Goal: Information Seeking & Learning: Learn about a topic

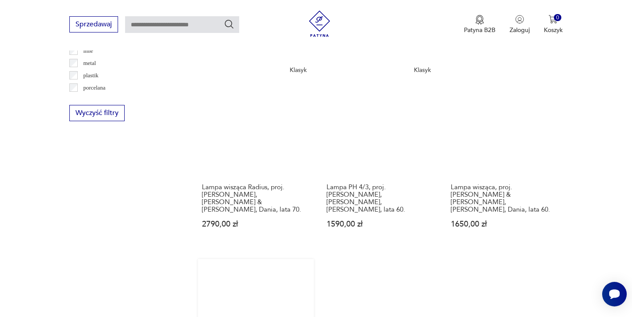
scroll to position [911, 0]
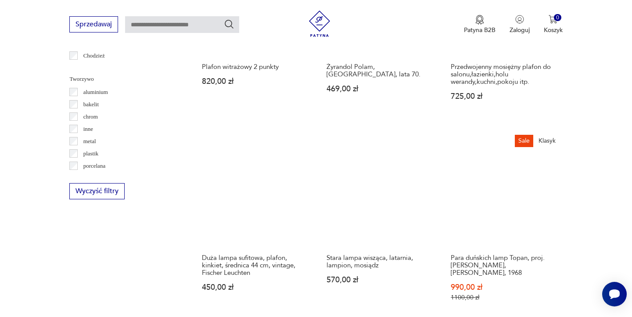
scroll to position [820, 0]
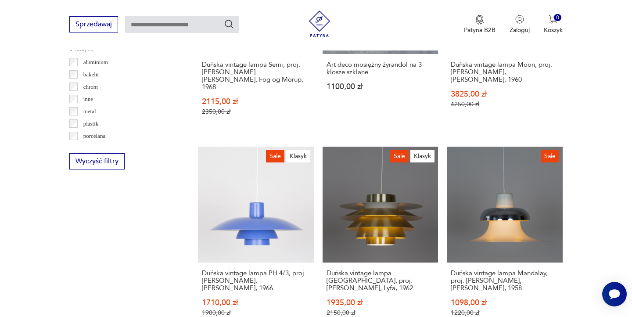
scroll to position [833, 0]
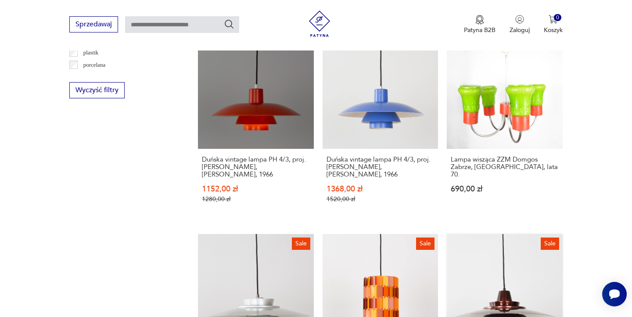
scroll to position [905, 0]
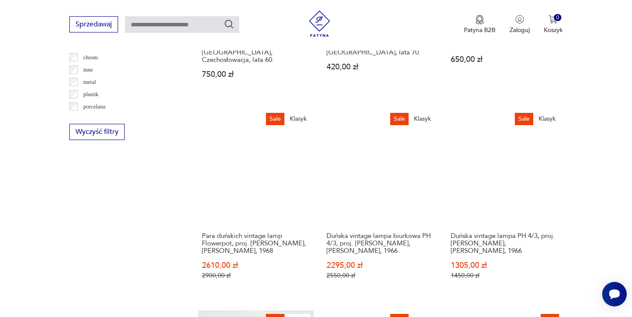
scroll to position [878, 0]
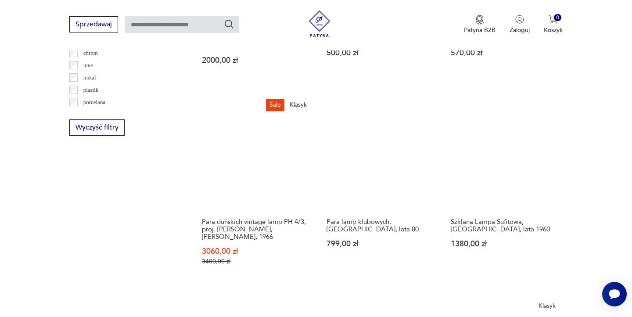
scroll to position [874, 0]
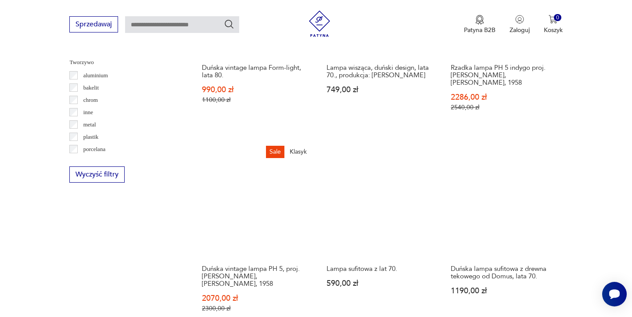
scroll to position [827, 0]
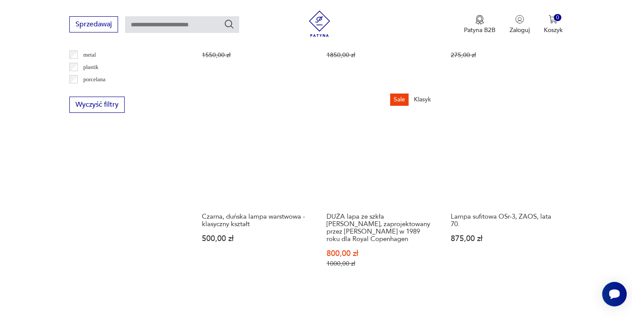
scroll to position [891, 0]
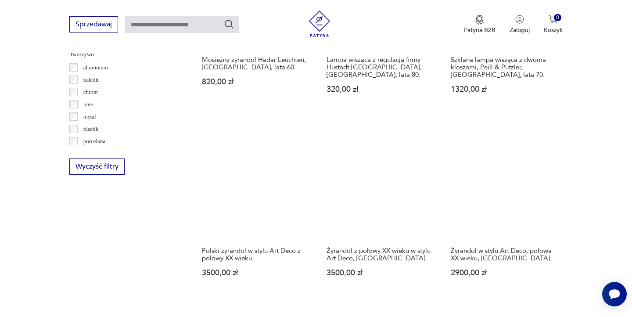
scroll to position [828, 0]
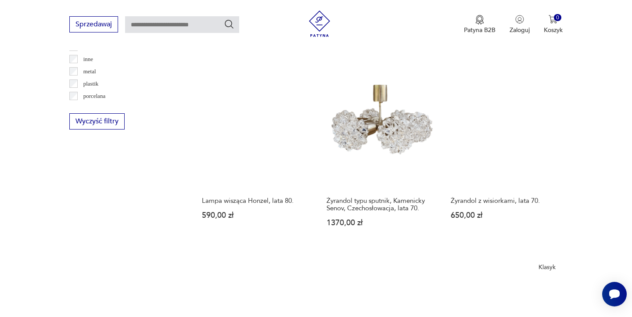
scroll to position [872, 0]
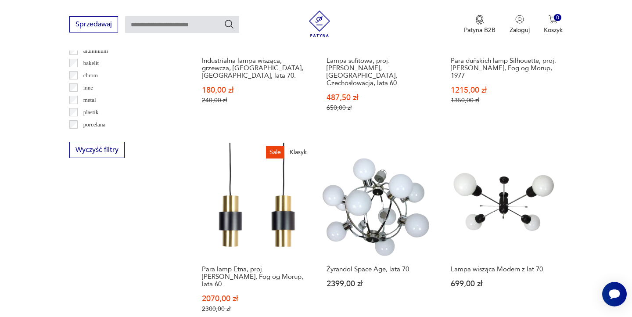
scroll to position [844, 0]
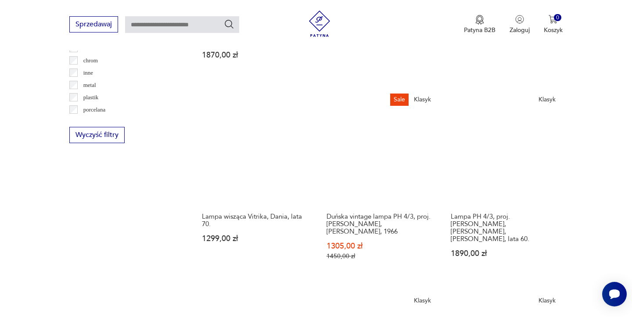
scroll to position [864, 0]
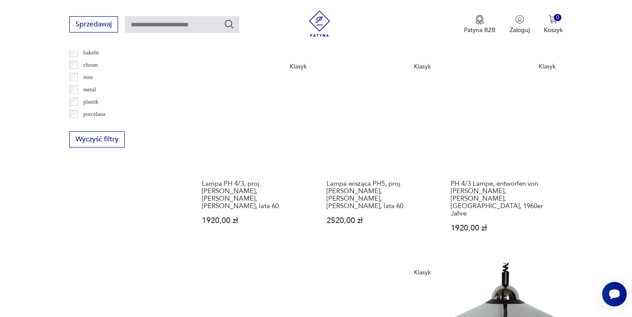
scroll to position [855, 0]
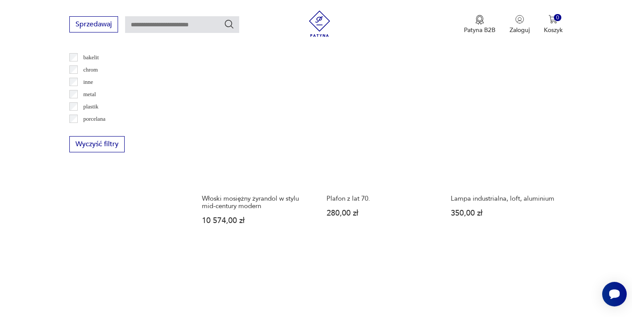
scroll to position [852, 0]
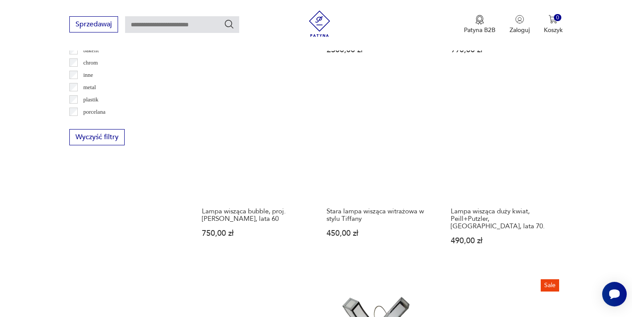
scroll to position [857, 0]
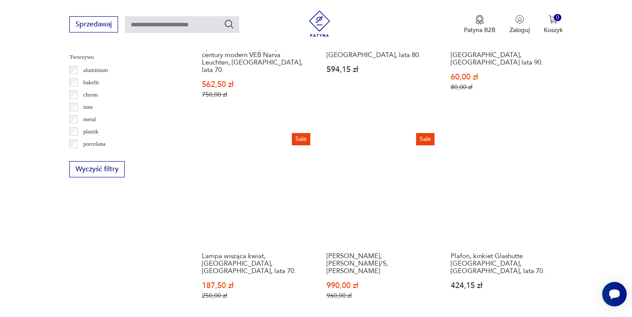
scroll to position [909, 0]
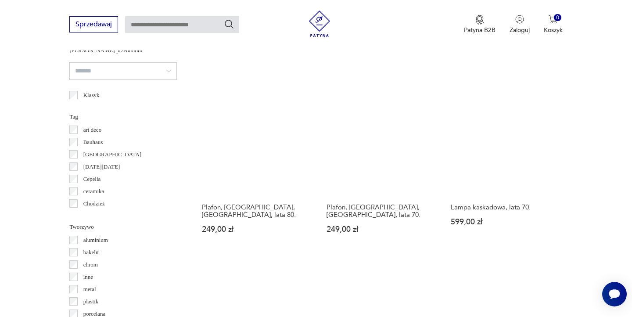
scroll to position [653, 0]
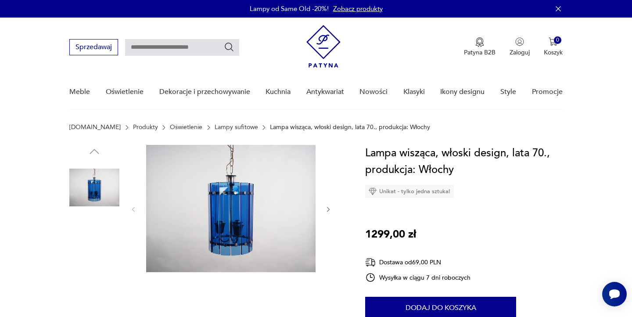
click at [84, 247] on img at bounding box center [94, 244] width 50 height 50
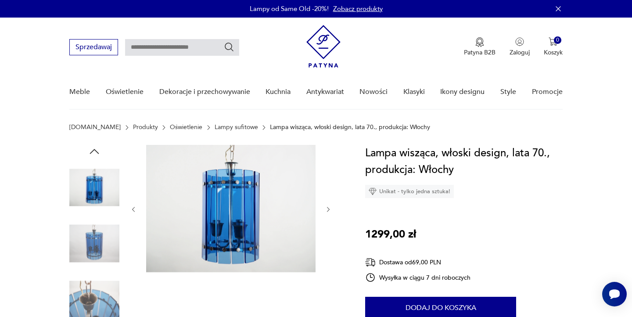
click at [89, 275] on img at bounding box center [94, 299] width 50 height 50
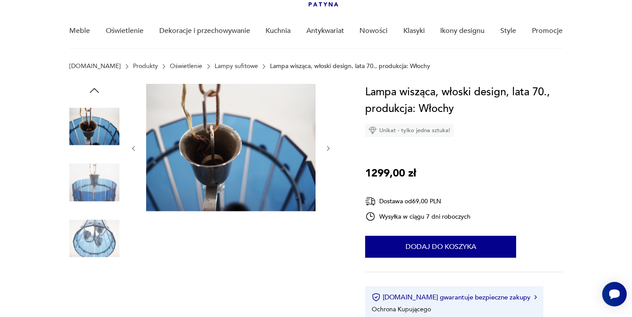
scroll to position [66, 0]
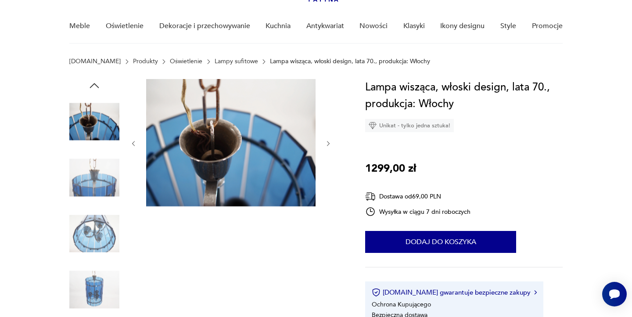
click at [91, 250] on img at bounding box center [94, 233] width 50 height 50
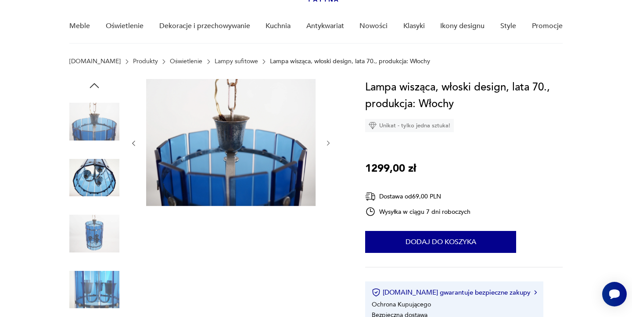
click at [94, 276] on img at bounding box center [94, 290] width 50 height 50
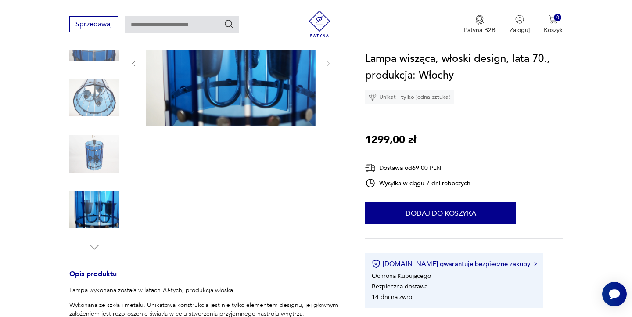
scroll to position [144, 0]
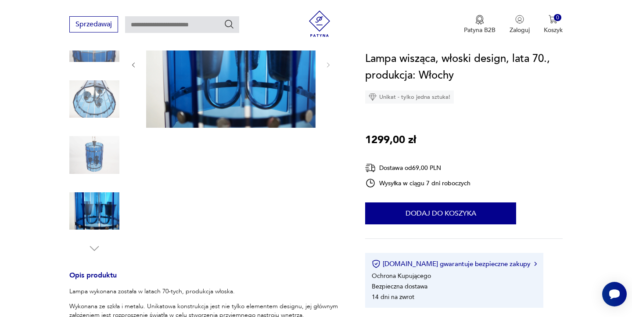
click at [97, 221] on img at bounding box center [94, 211] width 50 height 50
click at [99, 159] on img at bounding box center [94, 155] width 50 height 50
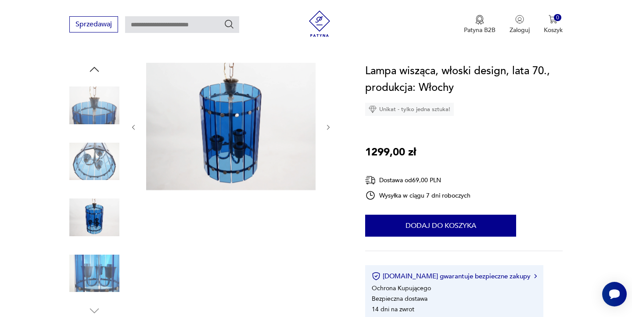
scroll to position [82, 0]
click at [99, 159] on img at bounding box center [94, 162] width 50 height 50
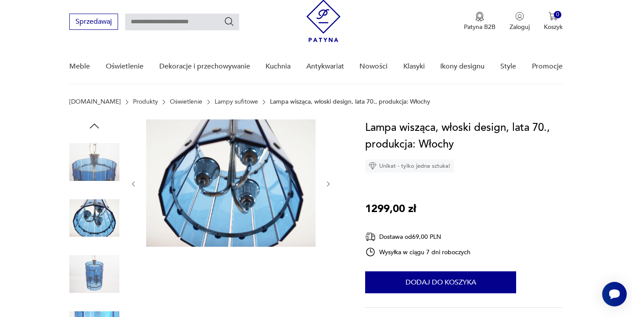
scroll to position [24, 0]
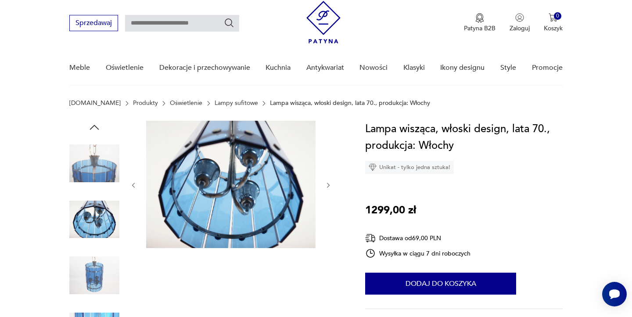
click at [99, 159] on img at bounding box center [94, 163] width 50 height 50
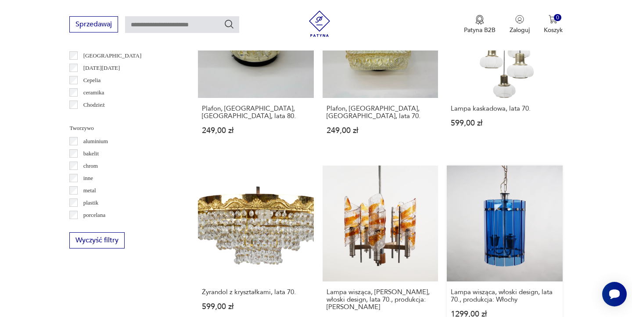
scroll to position [764, 0]
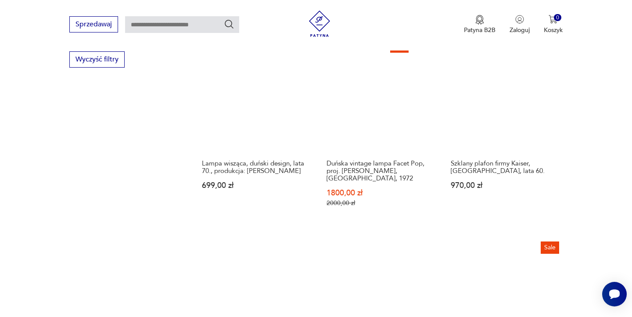
scroll to position [934, 0]
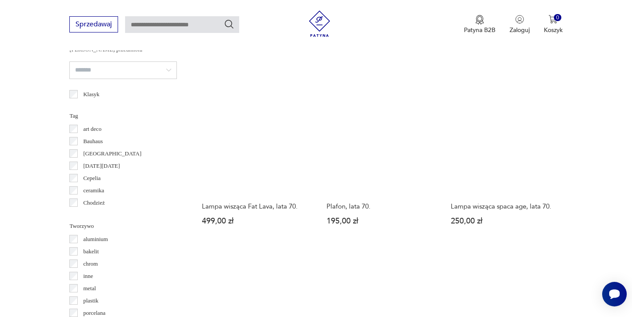
scroll to position [679, 0]
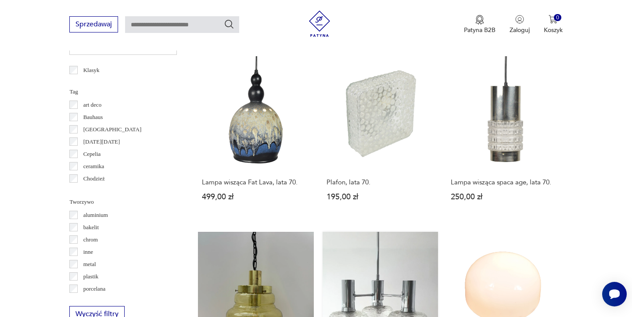
click at [432, 232] on link "Lampa wisząca, żyrandol, szkło, chromowany, lata 70. 1590,00 zł" at bounding box center [380, 316] width 115 height 169
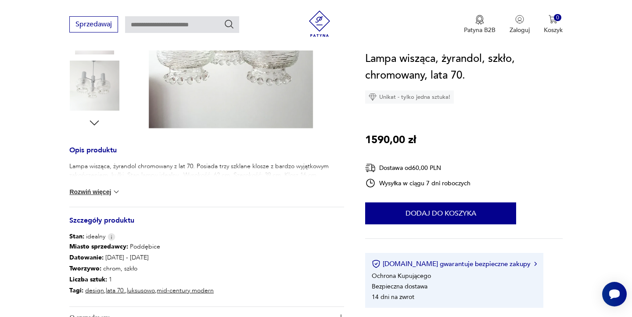
scroll to position [270, 0]
click at [111, 195] on button "Rozwiń więcej" at bounding box center [94, 192] width 51 height 9
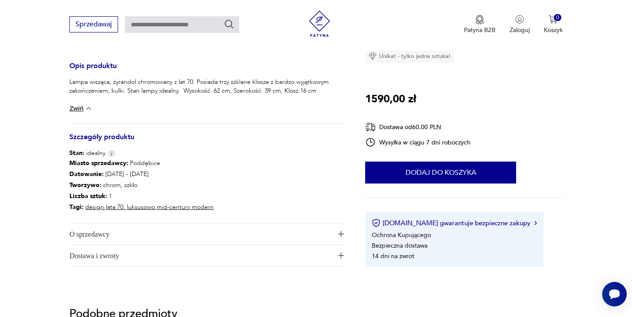
scroll to position [356, 0]
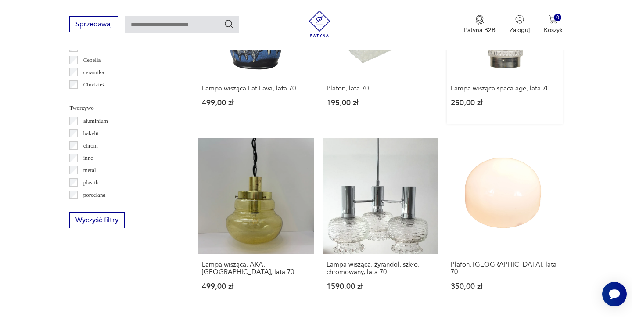
scroll to position [783, 0]
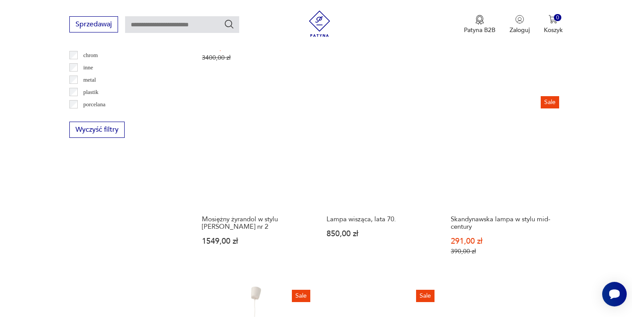
scroll to position [953, 0]
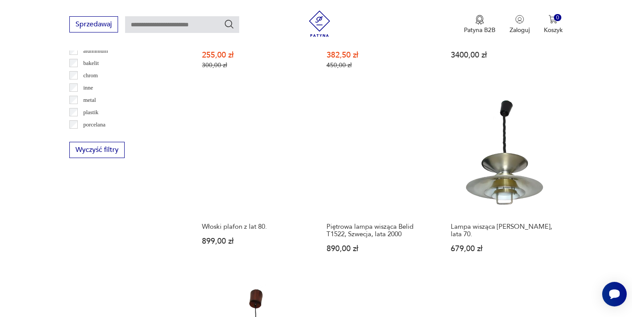
scroll to position [845, 0]
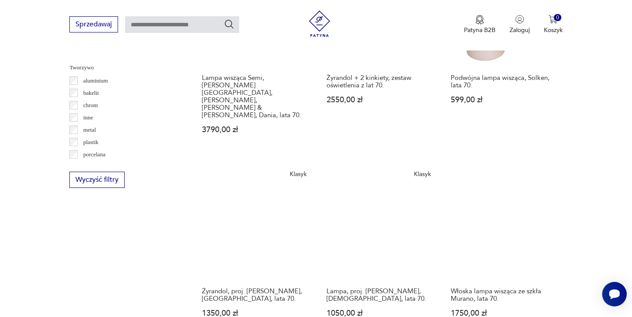
scroll to position [816, 0]
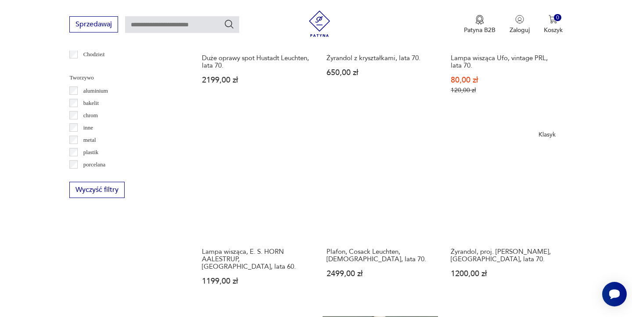
scroll to position [811, 0]
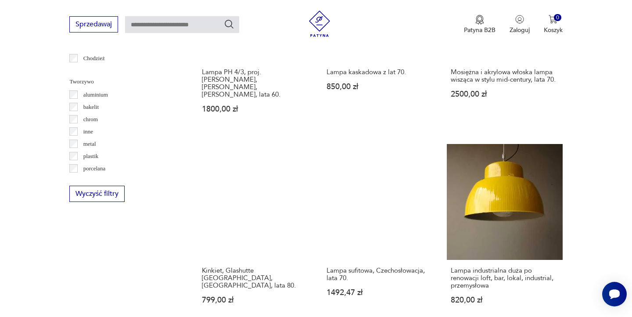
scroll to position [817, 0]
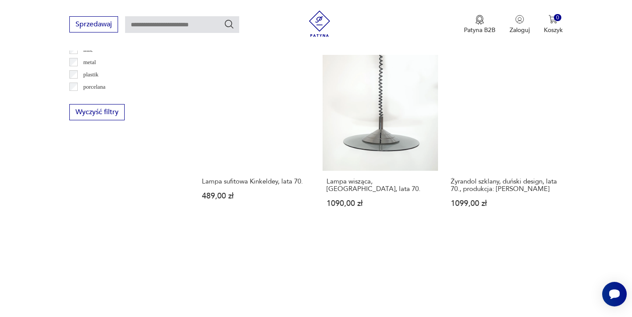
scroll to position [890, 0]
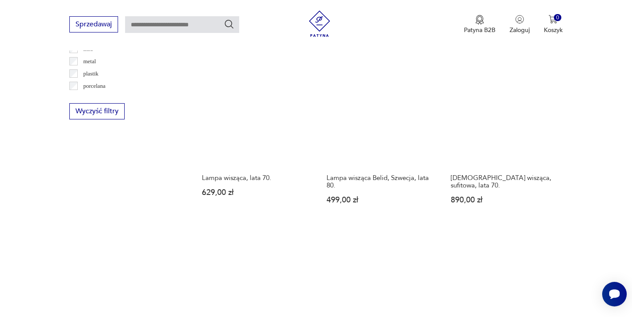
scroll to position [888, 0]
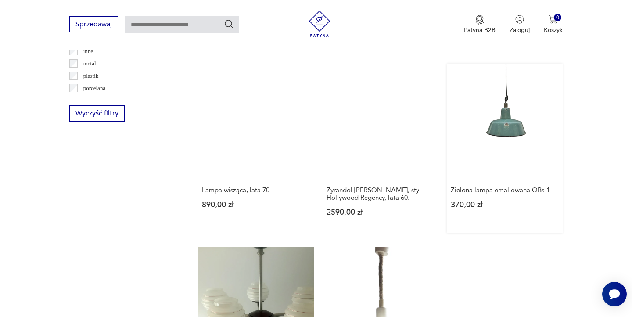
scroll to position [882, 0]
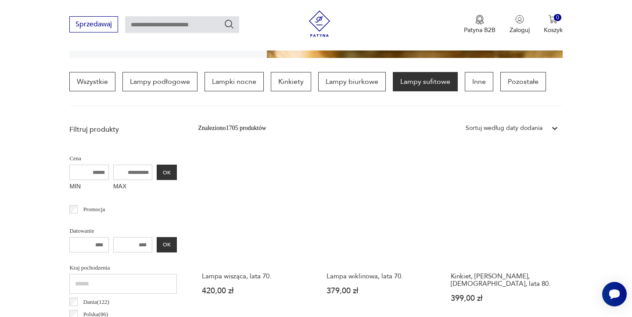
scroll to position [244, 0]
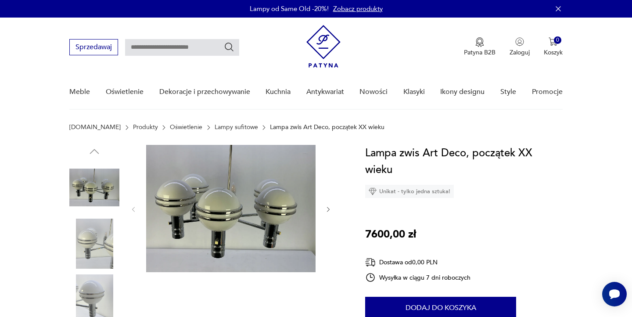
click at [115, 246] on img at bounding box center [94, 244] width 50 height 50
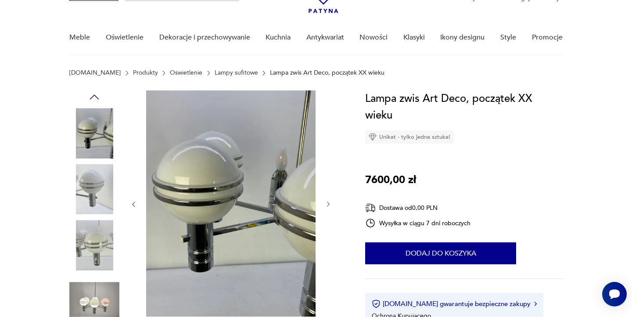
scroll to position [55, 0]
click at [115, 246] on img at bounding box center [94, 244] width 50 height 50
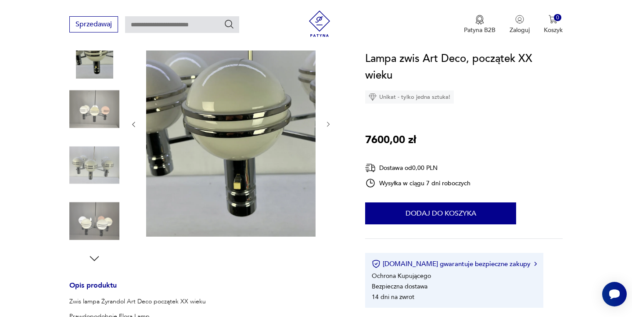
scroll to position [134, 0]
click at [107, 222] on img at bounding box center [94, 221] width 50 height 50
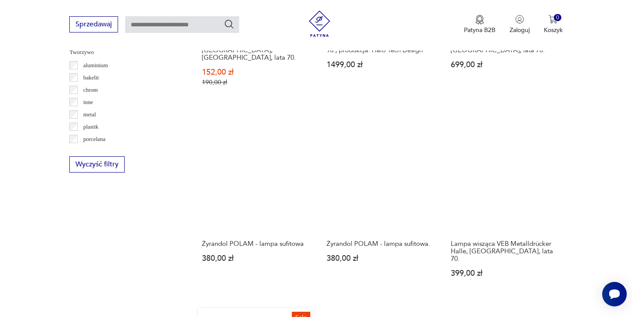
scroll to position [830, 0]
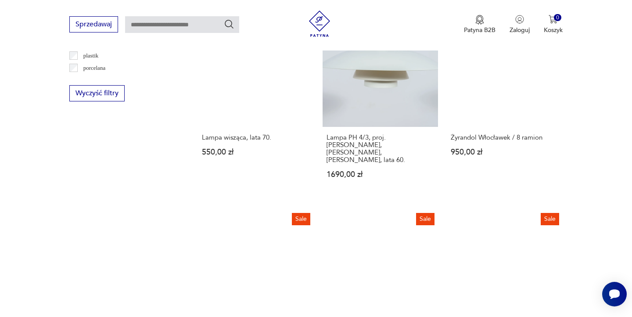
scroll to position [899, 0]
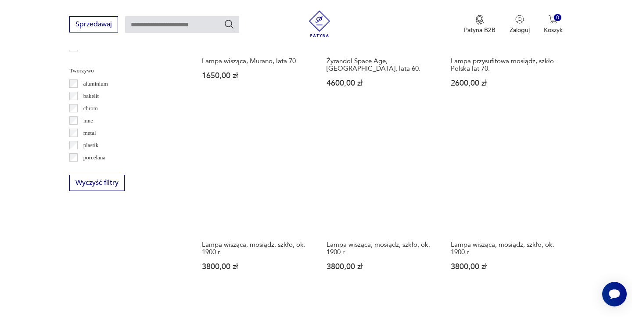
scroll to position [815, 0]
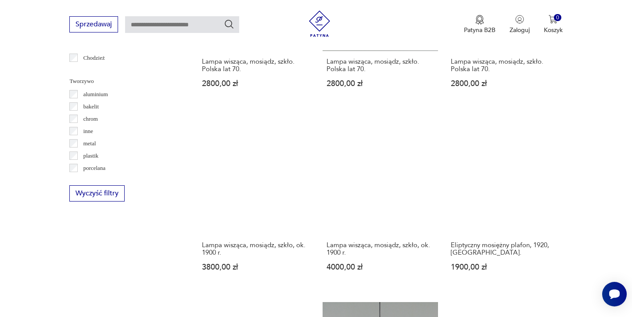
scroll to position [805, 0]
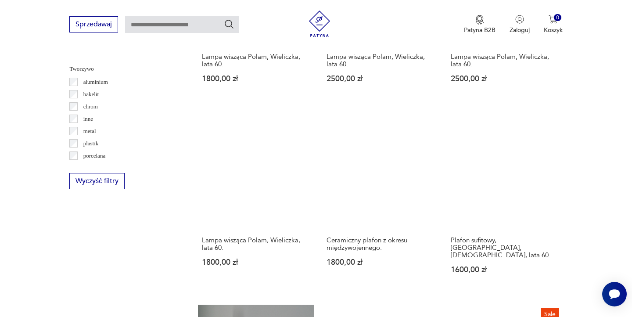
scroll to position [812, 0]
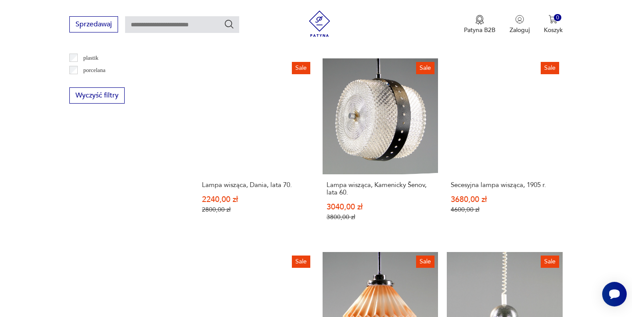
scroll to position [900, 0]
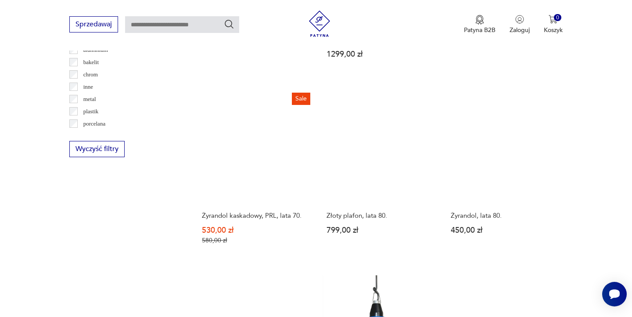
scroll to position [859, 0]
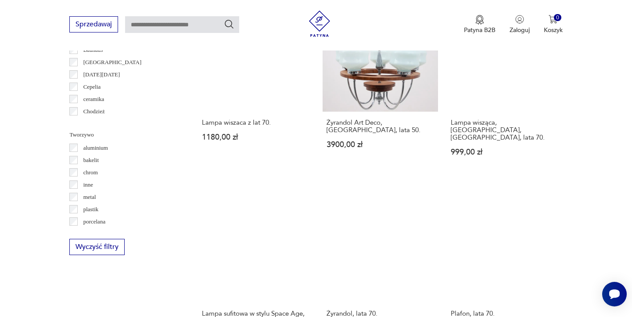
scroll to position [749, 0]
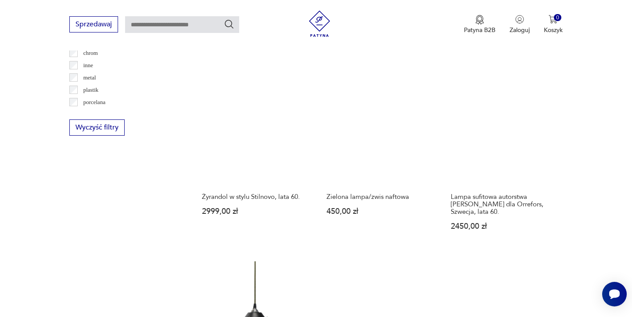
scroll to position [871, 0]
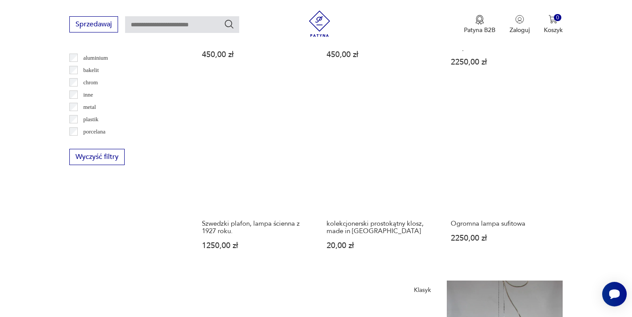
scroll to position [839, 0]
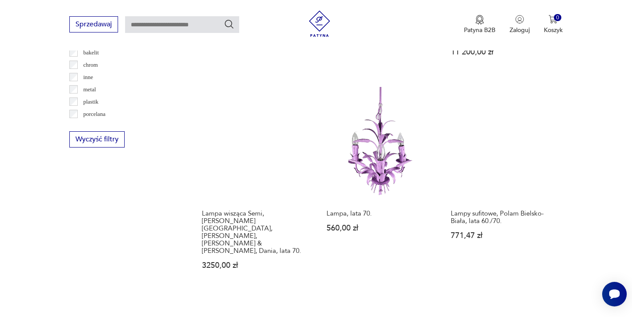
scroll to position [854, 0]
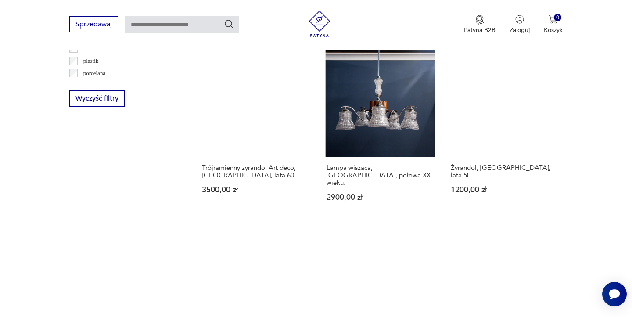
scroll to position [894, 0]
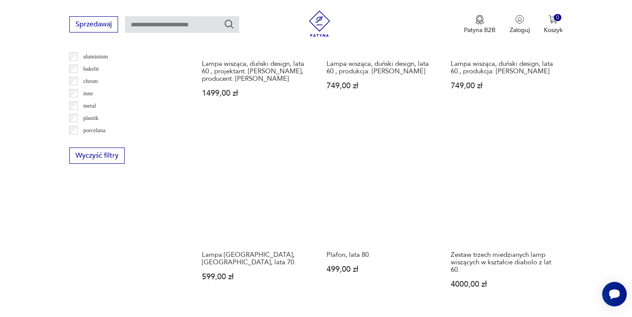
scroll to position [852, 0]
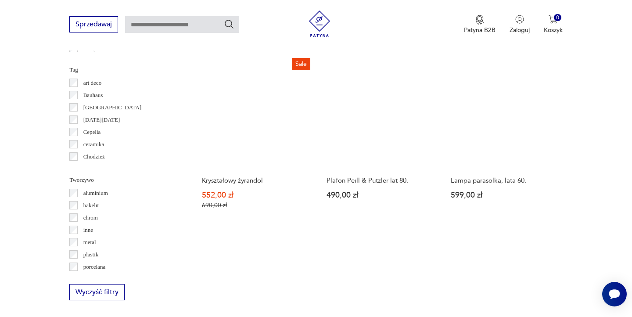
scroll to position [789, 0]
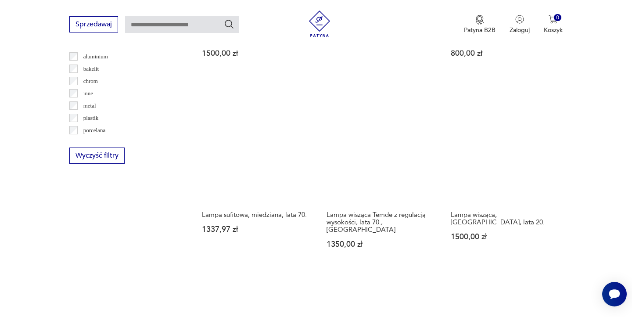
scroll to position [844, 0]
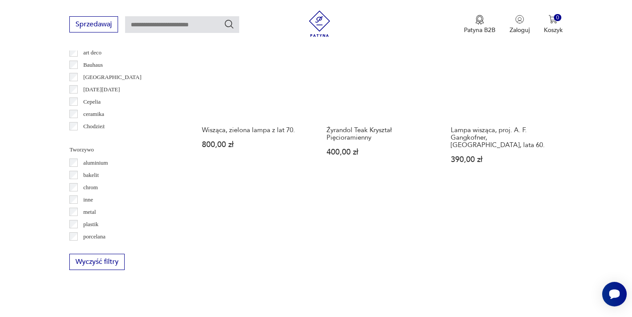
scroll to position [814, 0]
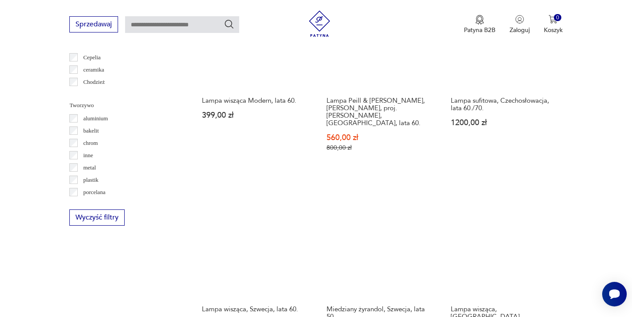
scroll to position [804, 0]
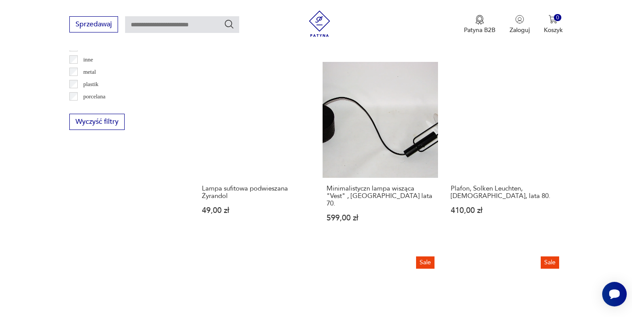
scroll to position [877, 0]
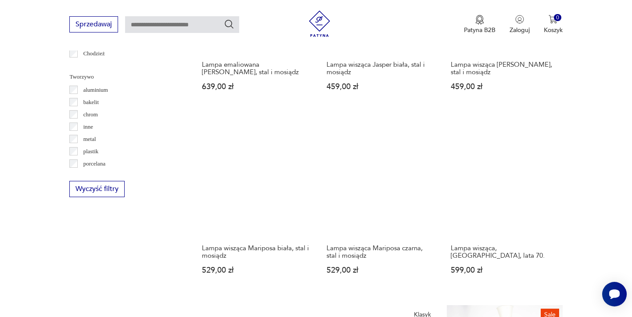
scroll to position [812, 0]
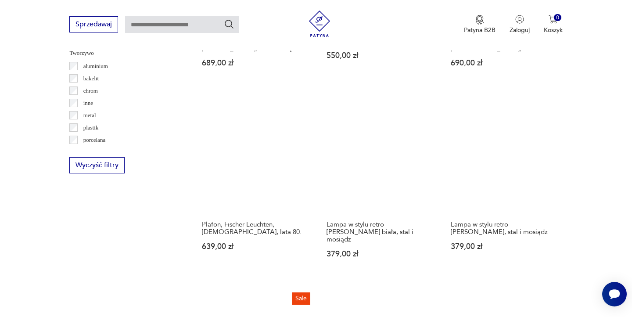
scroll to position [831, 0]
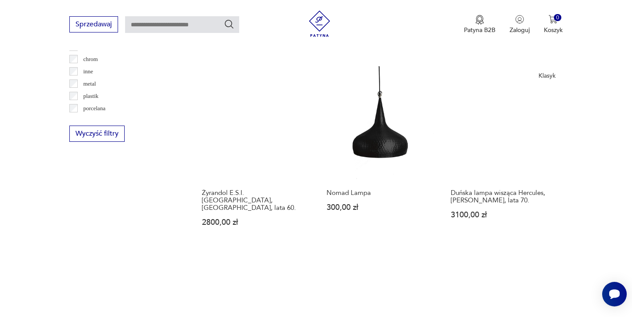
scroll to position [899, 0]
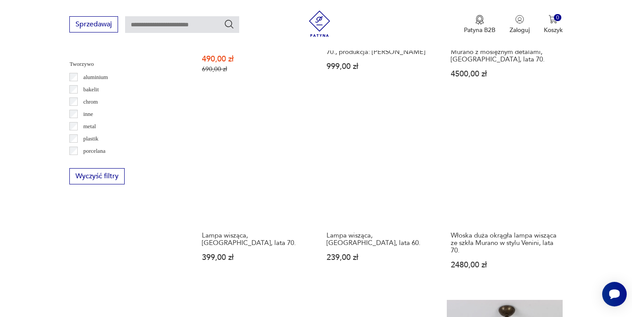
scroll to position [823, 0]
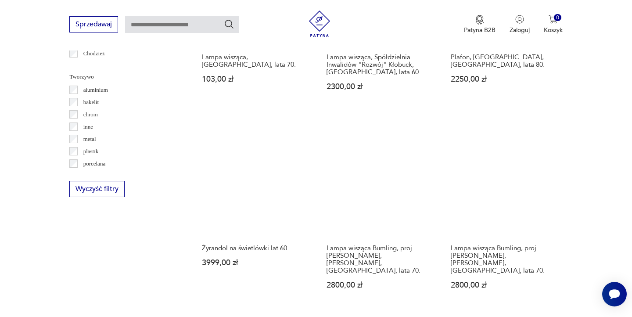
scroll to position [803, 0]
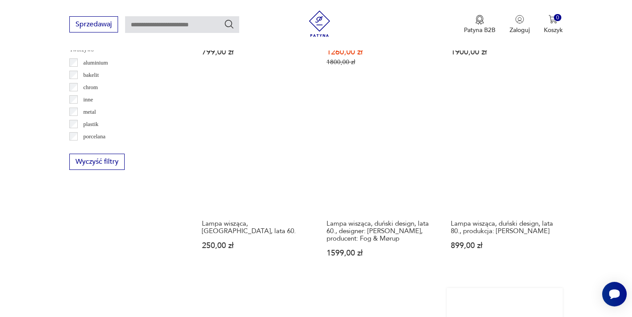
scroll to position [832, 0]
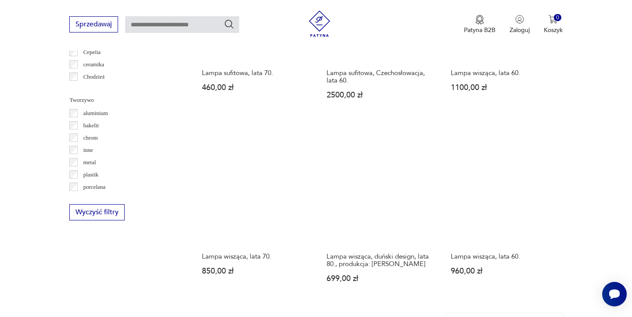
scroll to position [826, 0]
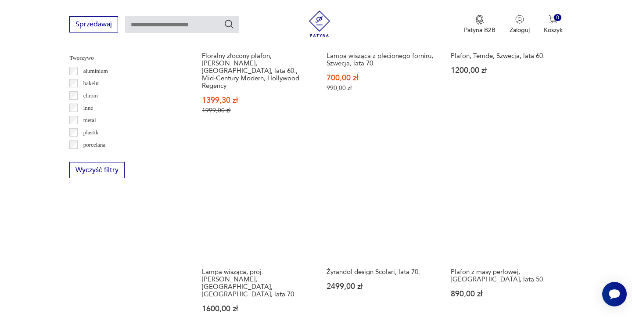
scroll to position [826, 0]
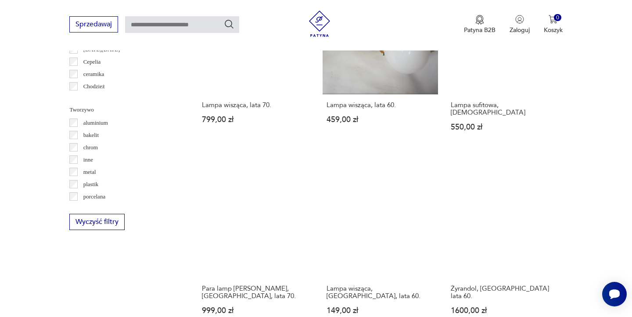
scroll to position [775, 0]
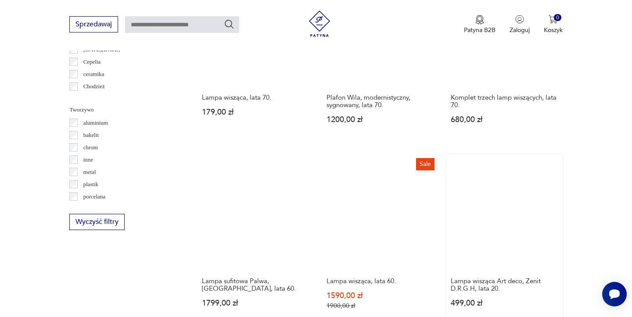
scroll to position [773, 0]
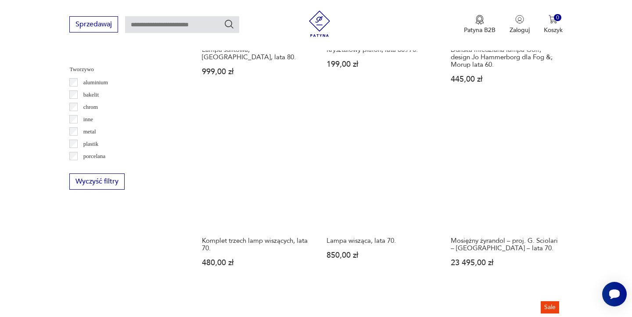
scroll to position [838, 0]
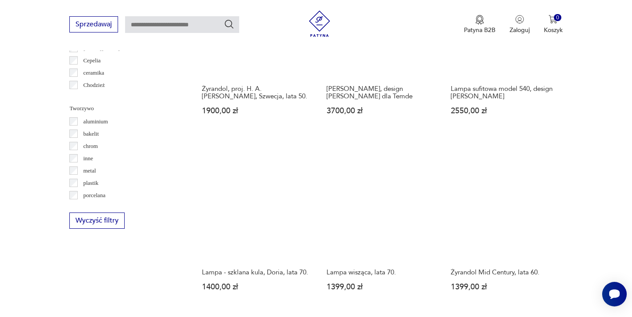
scroll to position [836, 0]
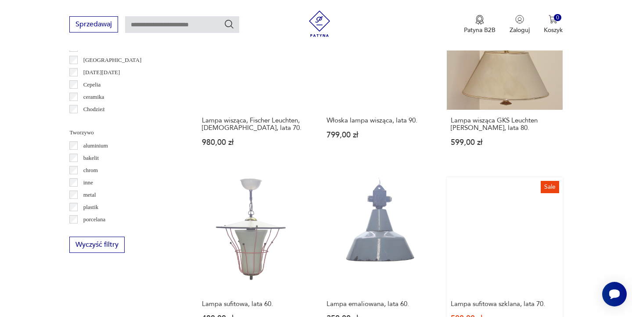
scroll to position [751, 0]
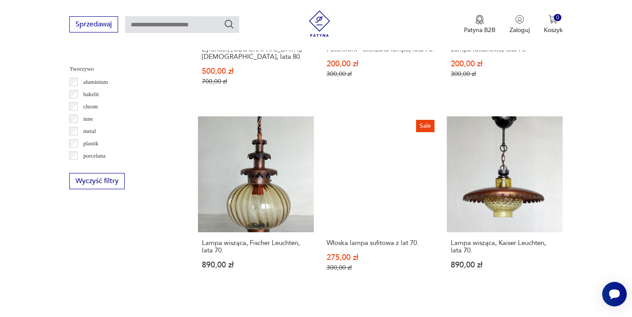
scroll to position [847, 0]
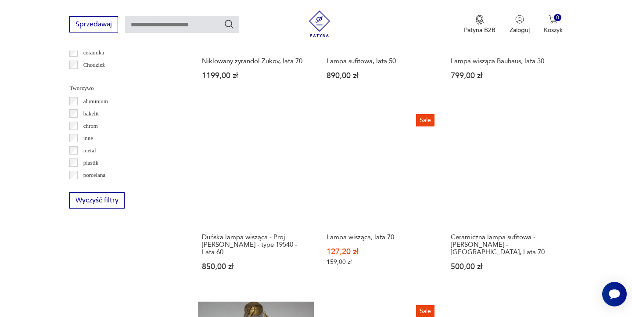
scroll to position [847, 0]
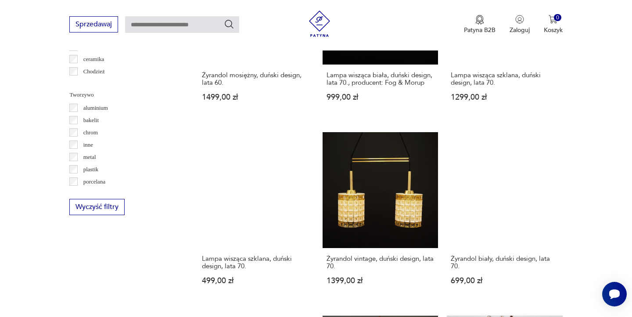
scroll to position [799, 0]
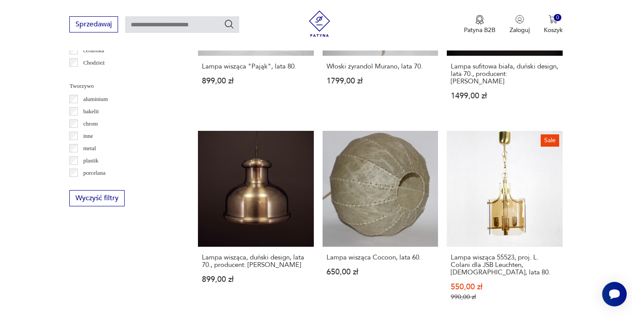
scroll to position [796, 0]
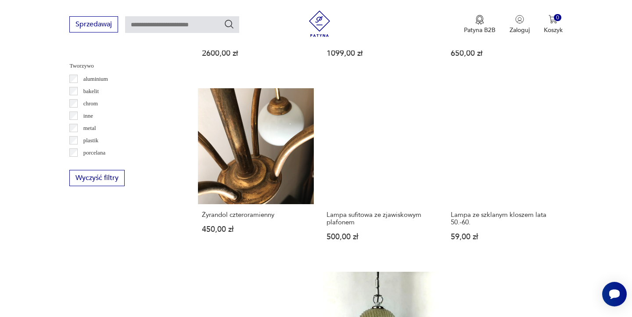
scroll to position [832, 0]
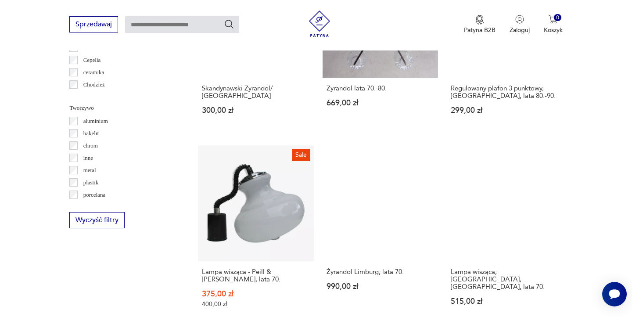
scroll to position [811, 0]
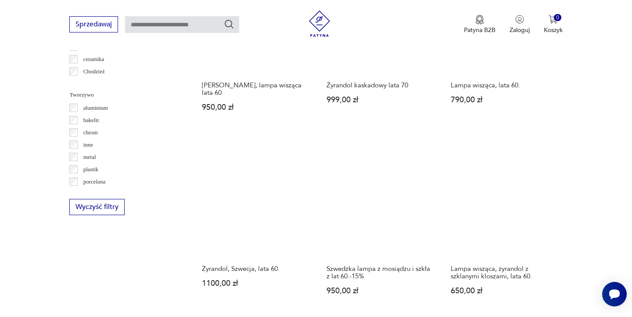
scroll to position [788, 0]
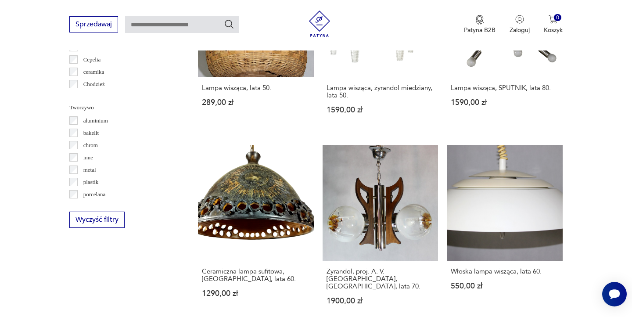
scroll to position [856, 0]
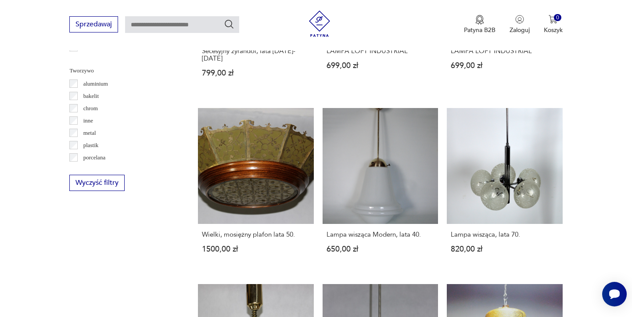
scroll to position [828, 0]
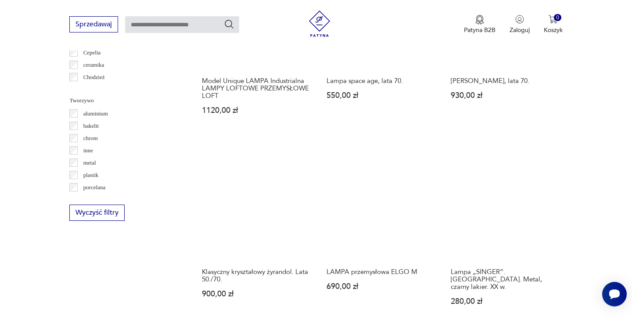
scroll to position [794, 0]
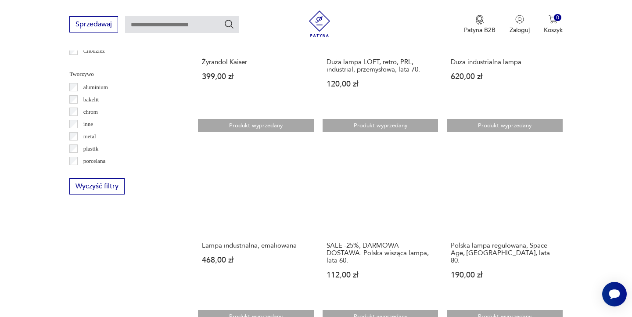
scroll to position [808, 0]
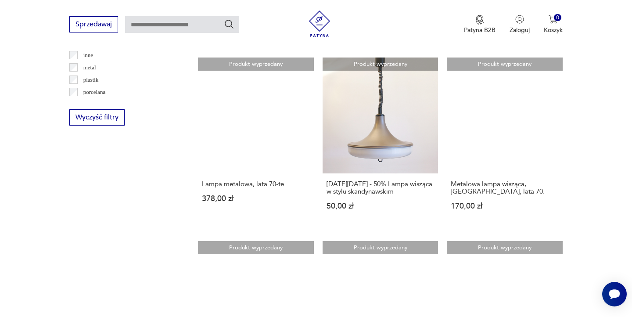
scroll to position [885, 0]
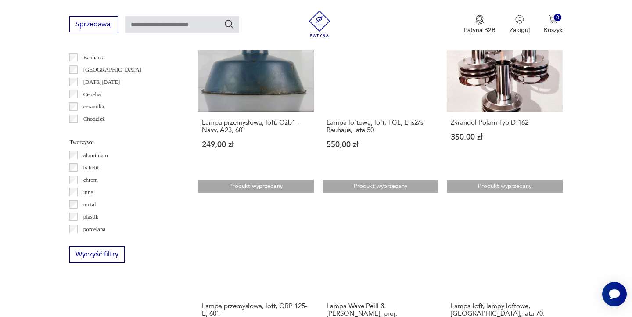
scroll to position [768, 0]
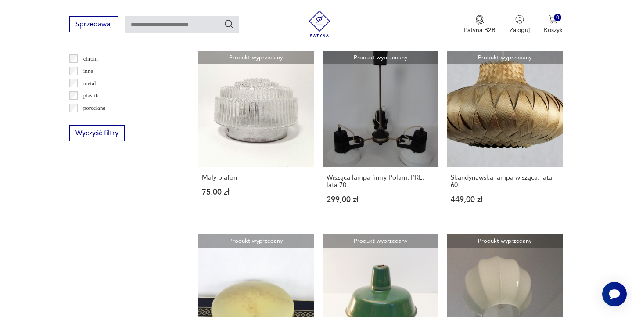
scroll to position [880, 0]
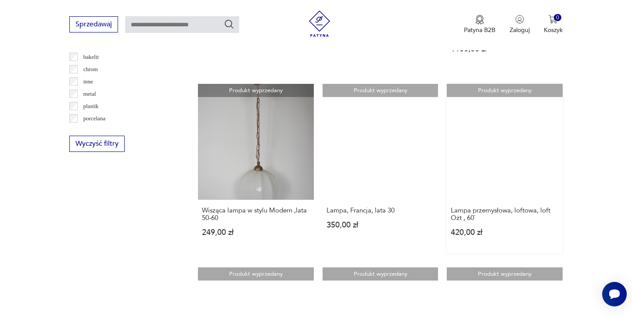
scroll to position [850, 0]
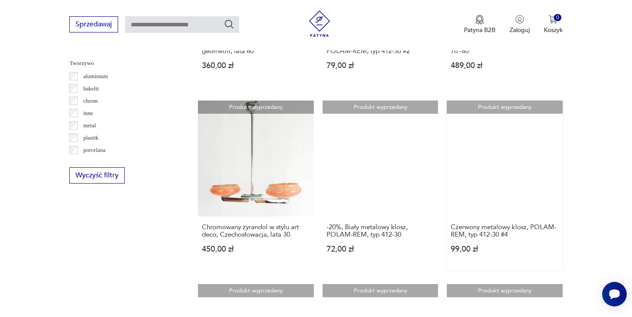
scroll to position [870, 0]
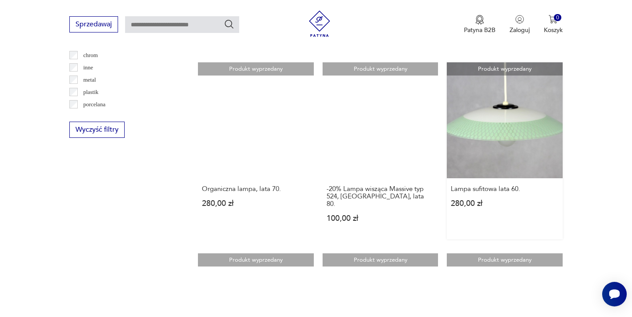
scroll to position [877, 0]
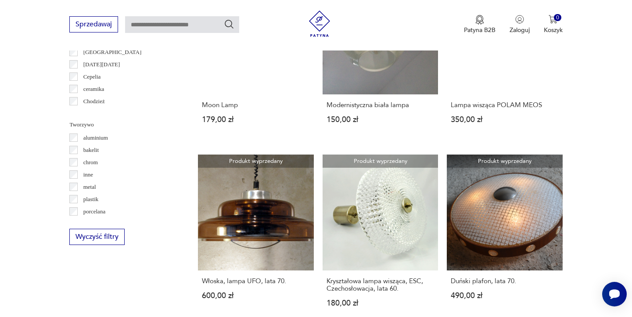
scroll to position [775, 0]
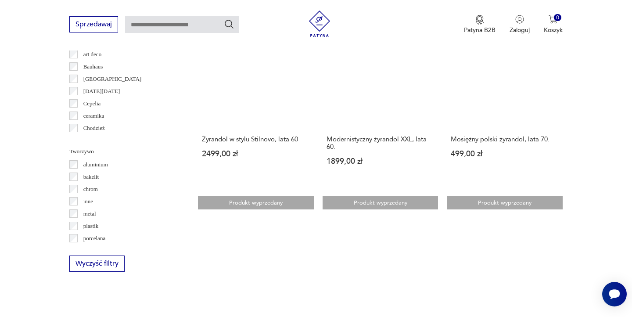
scroll to position [803, 0]
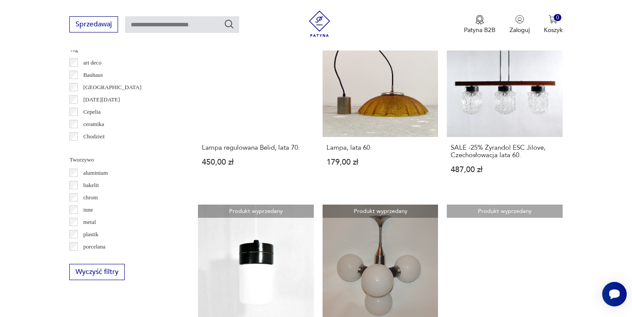
scroll to position [821, 0]
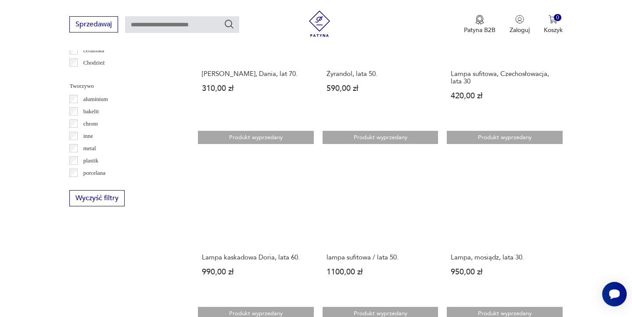
scroll to position [796, 0]
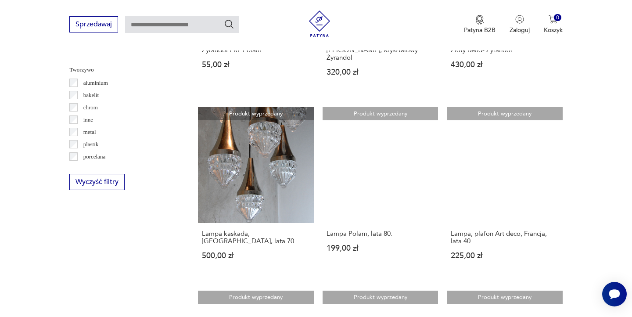
scroll to position [812, 0]
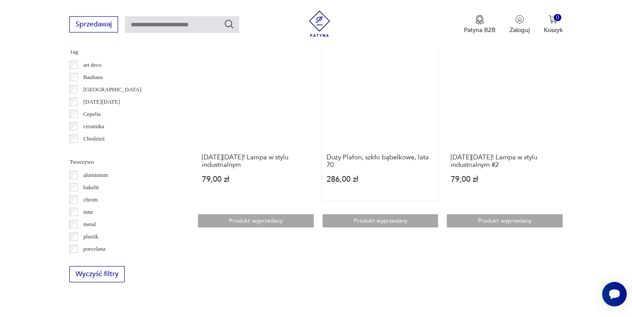
scroll to position [790, 0]
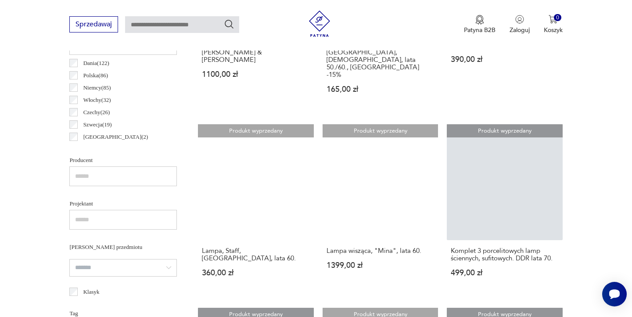
scroll to position [516, 0]
